Goal: Find specific page/section: Find specific page/section

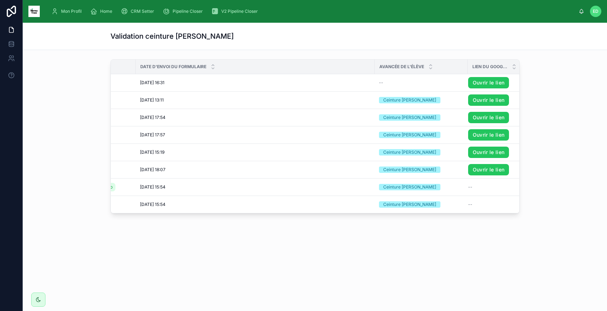
scroll to position [0, 53]
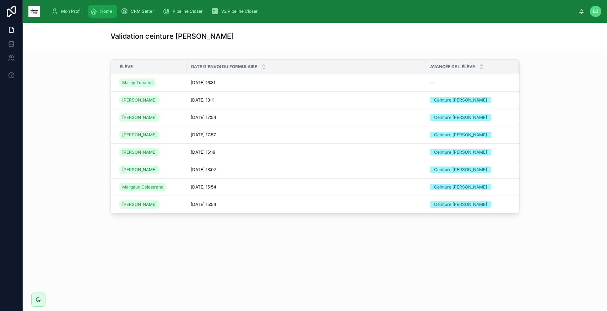
click at [100, 12] on span "Home" at bounding box center [106, 12] width 12 height 6
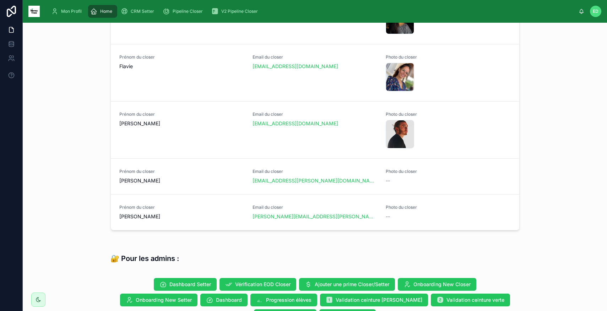
scroll to position [584, 0]
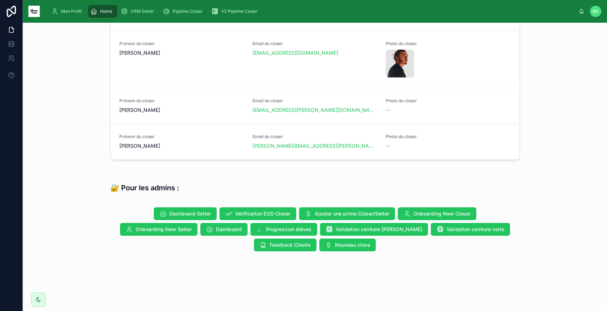
click at [450, 229] on span "Validation ceinture verte" at bounding box center [475, 229] width 58 height 7
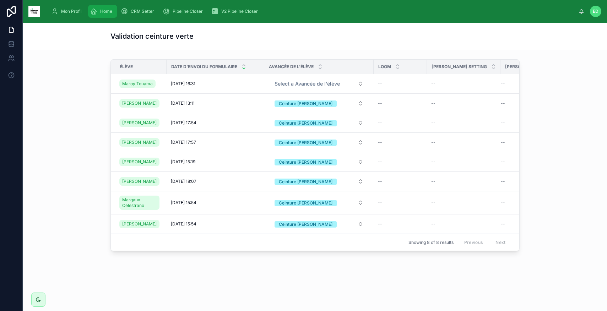
click at [104, 5] on link "Home" at bounding box center [102, 11] width 29 height 13
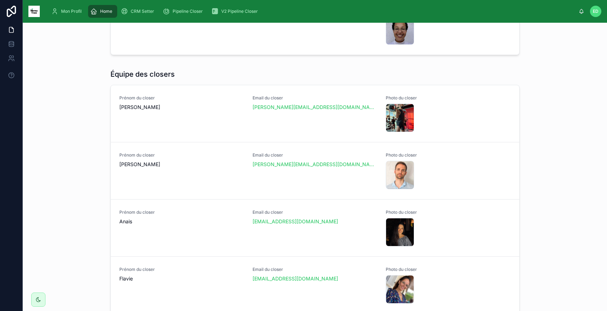
scroll to position [584, 0]
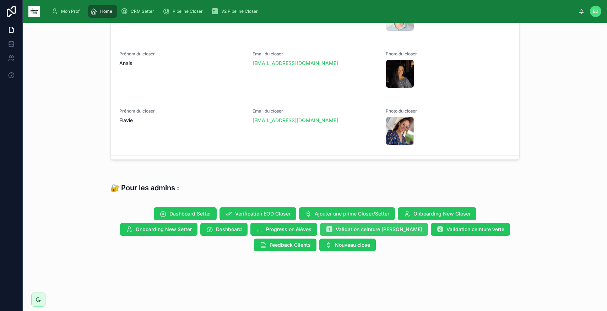
click at [355, 231] on span "Validation ceinture [PERSON_NAME]" at bounding box center [379, 229] width 87 height 7
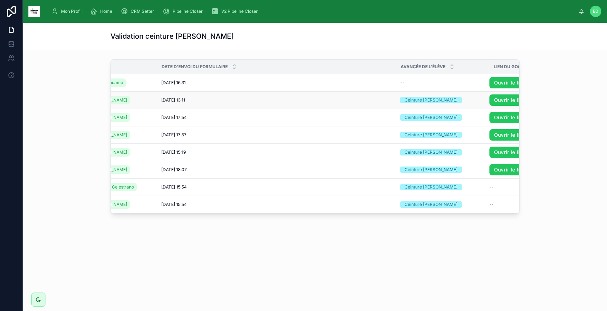
scroll to position [0, 53]
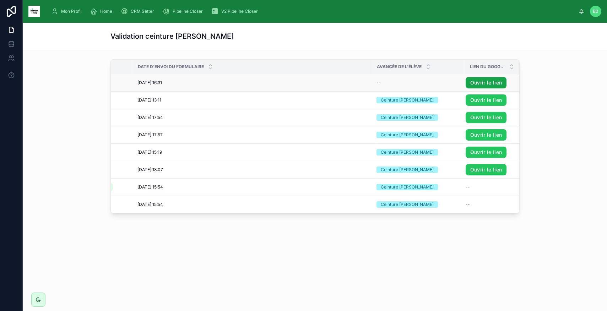
click at [473, 83] on link "Ouvrir le lien" at bounding box center [485, 82] width 41 height 11
